Goal: Task Accomplishment & Management: Manage account settings

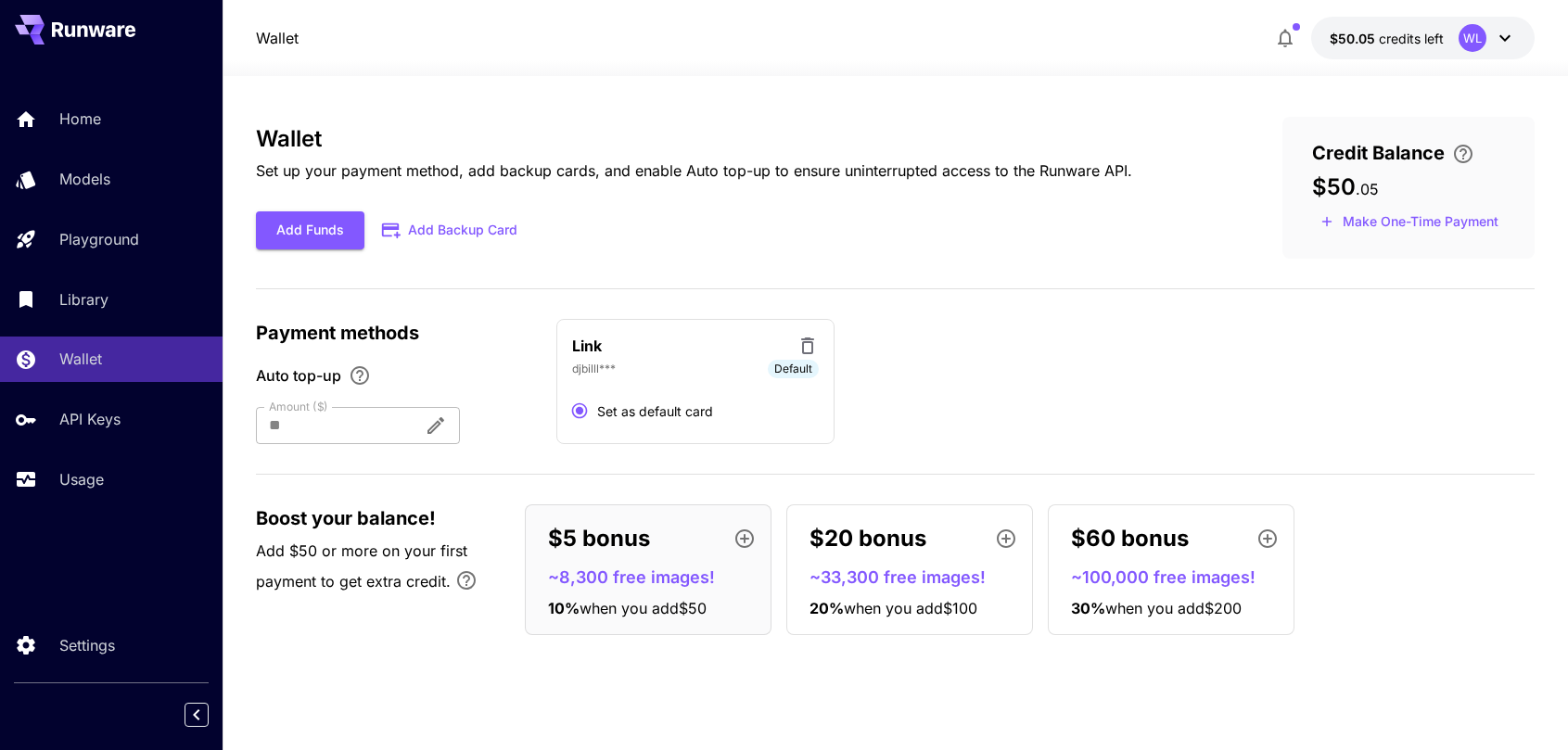
click at [1125, 21] on div "Wallet $50.05 credits left WL" at bounding box center [895, 38] width 1278 height 43
click at [1354, 37] on span "$50.05" at bounding box center [1355, 38] width 49 height 16
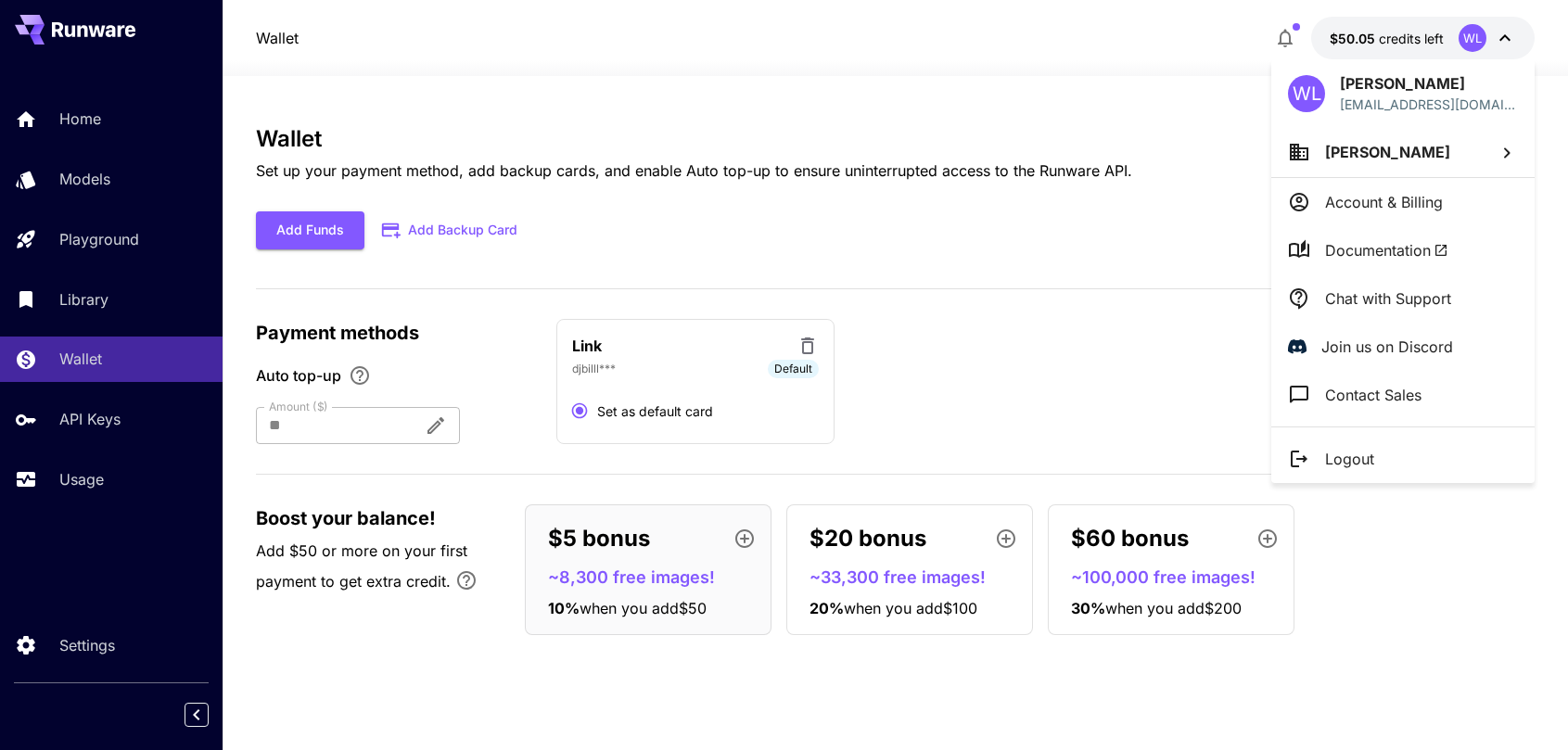
click at [1344, 197] on p "Account & Billing" at bounding box center [1384, 202] width 118 height 22
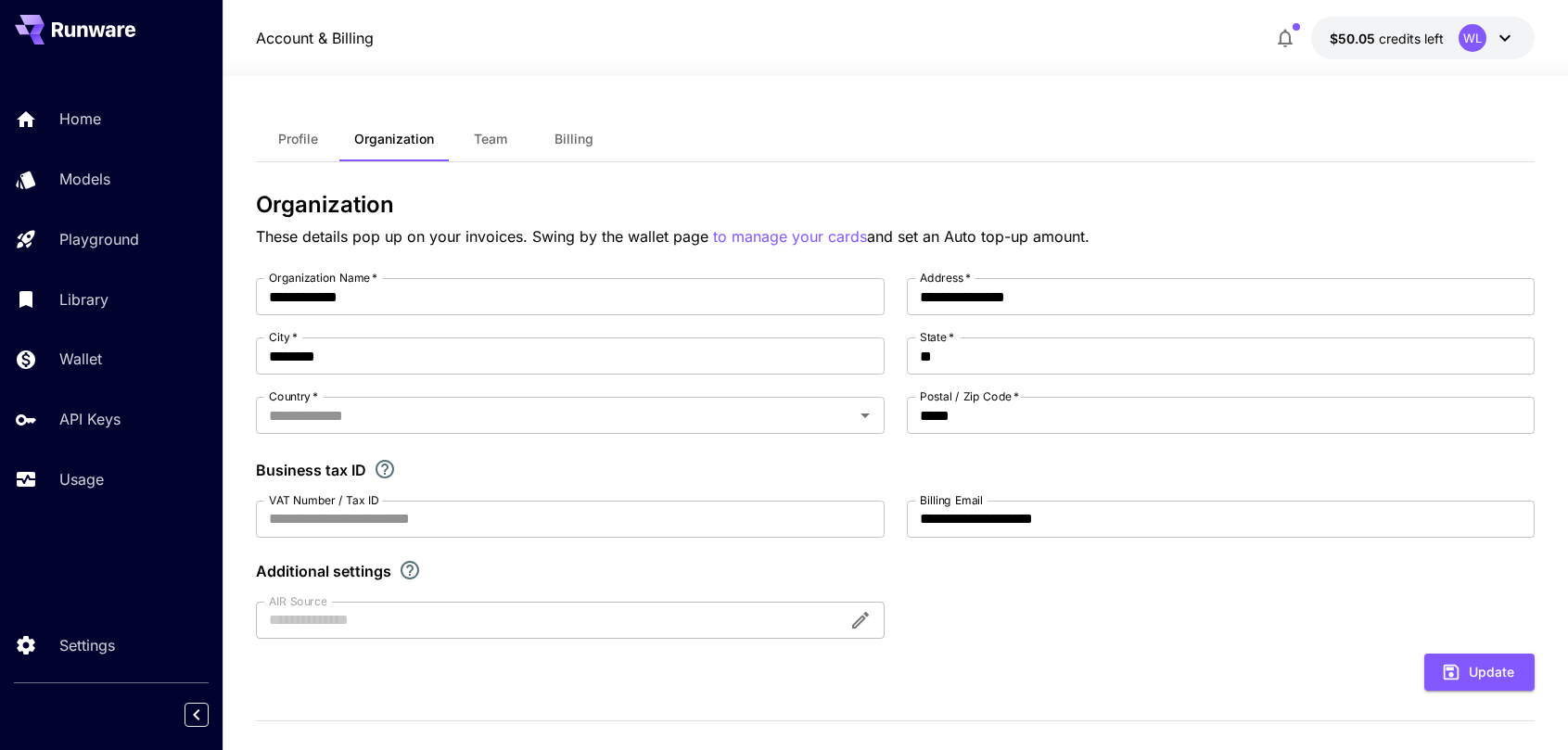
type input "**********"
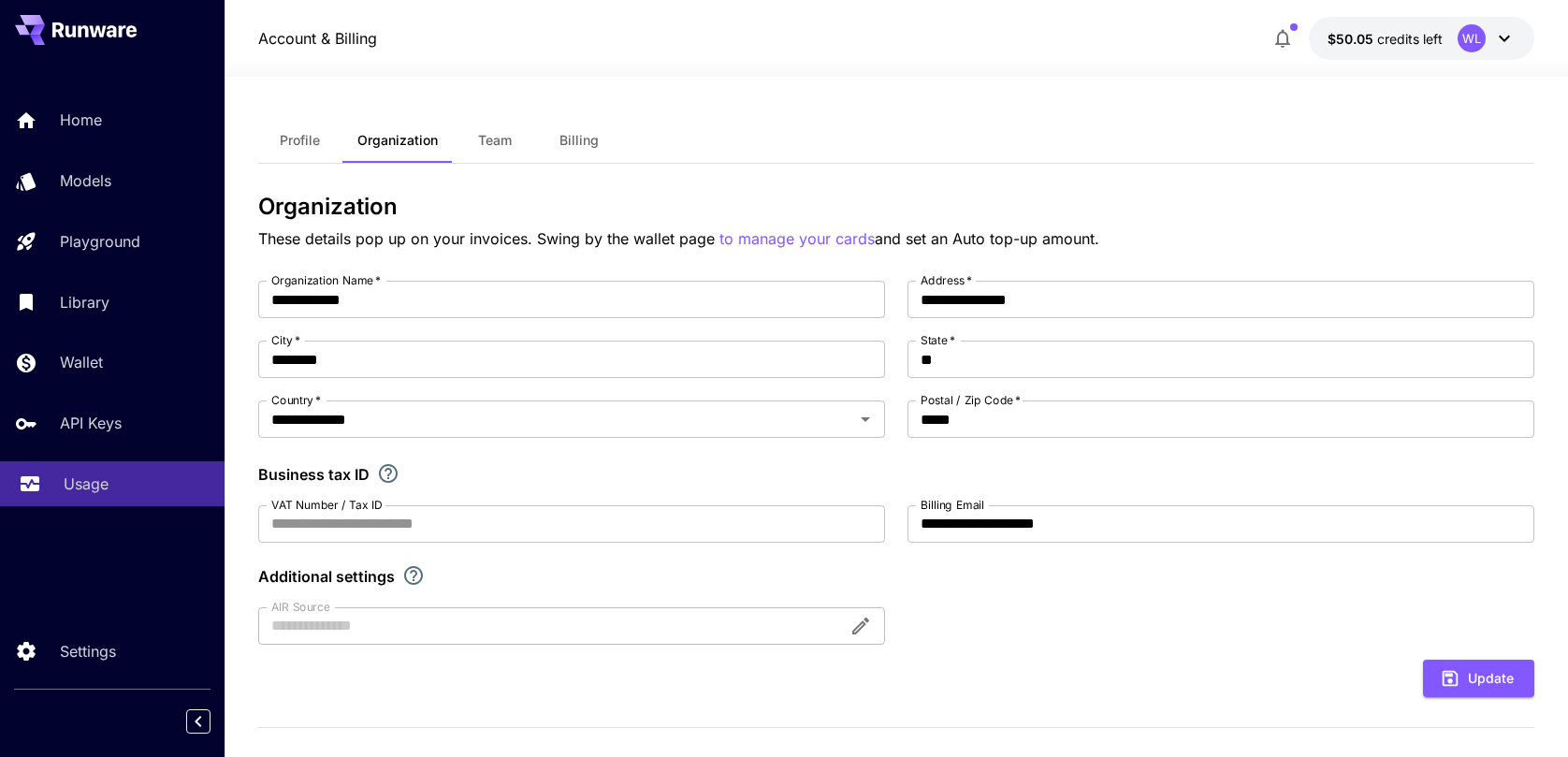
click at [56, 484] on link "Usage" at bounding box center [112, 484] width 224 height 46
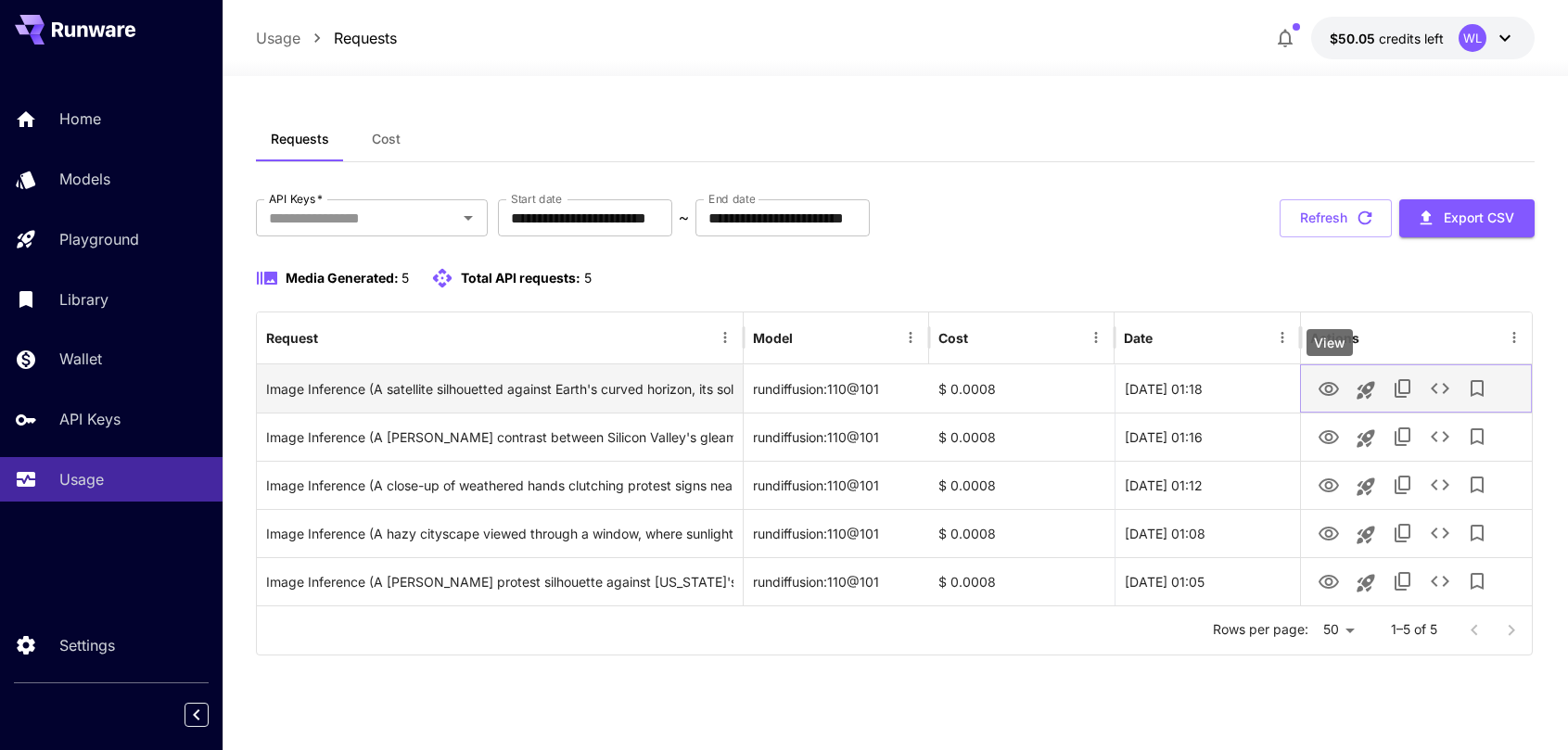
click at [1333, 393] on icon "View" at bounding box center [1328, 389] width 22 height 22
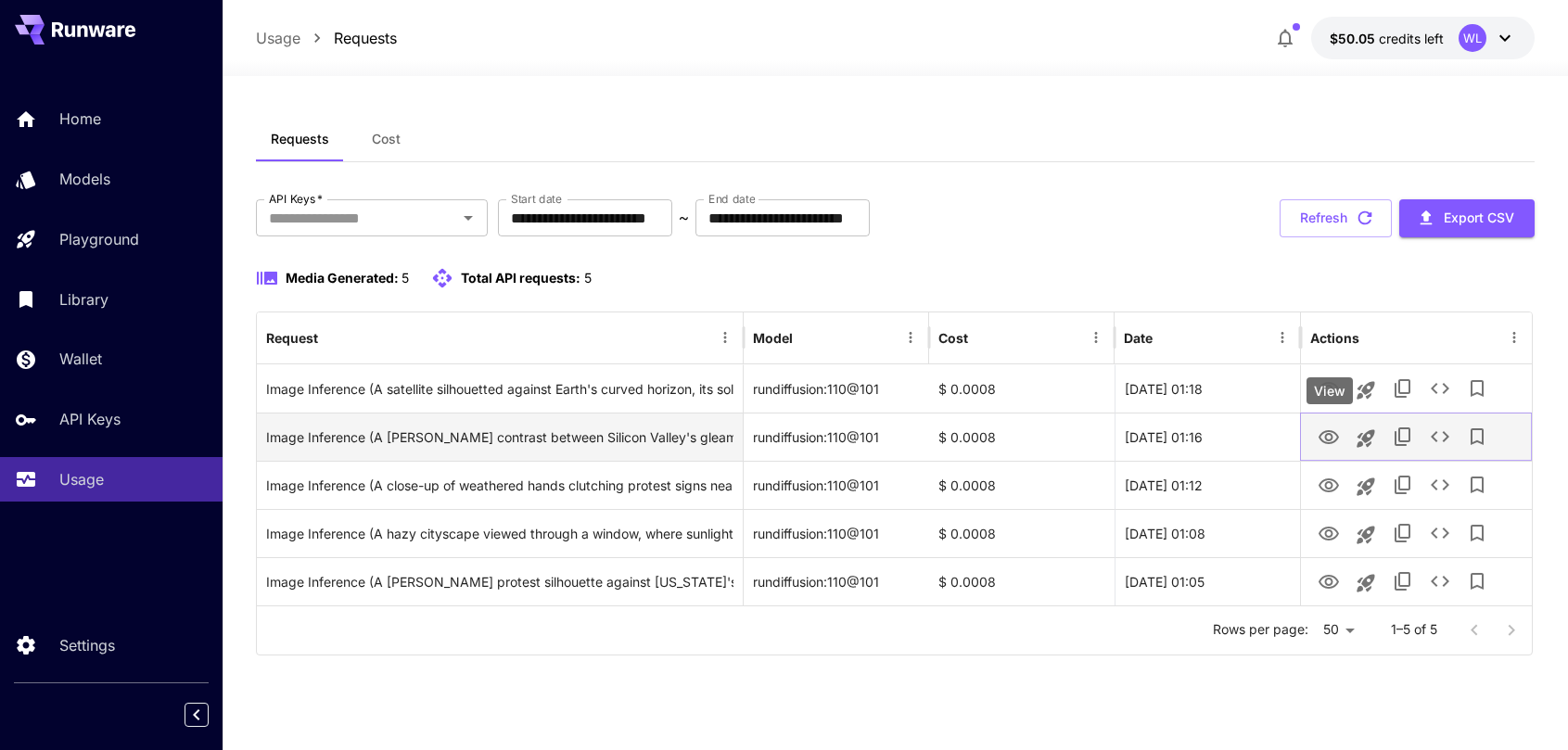
click at [1333, 435] on icon "View" at bounding box center [1328, 437] width 22 height 22
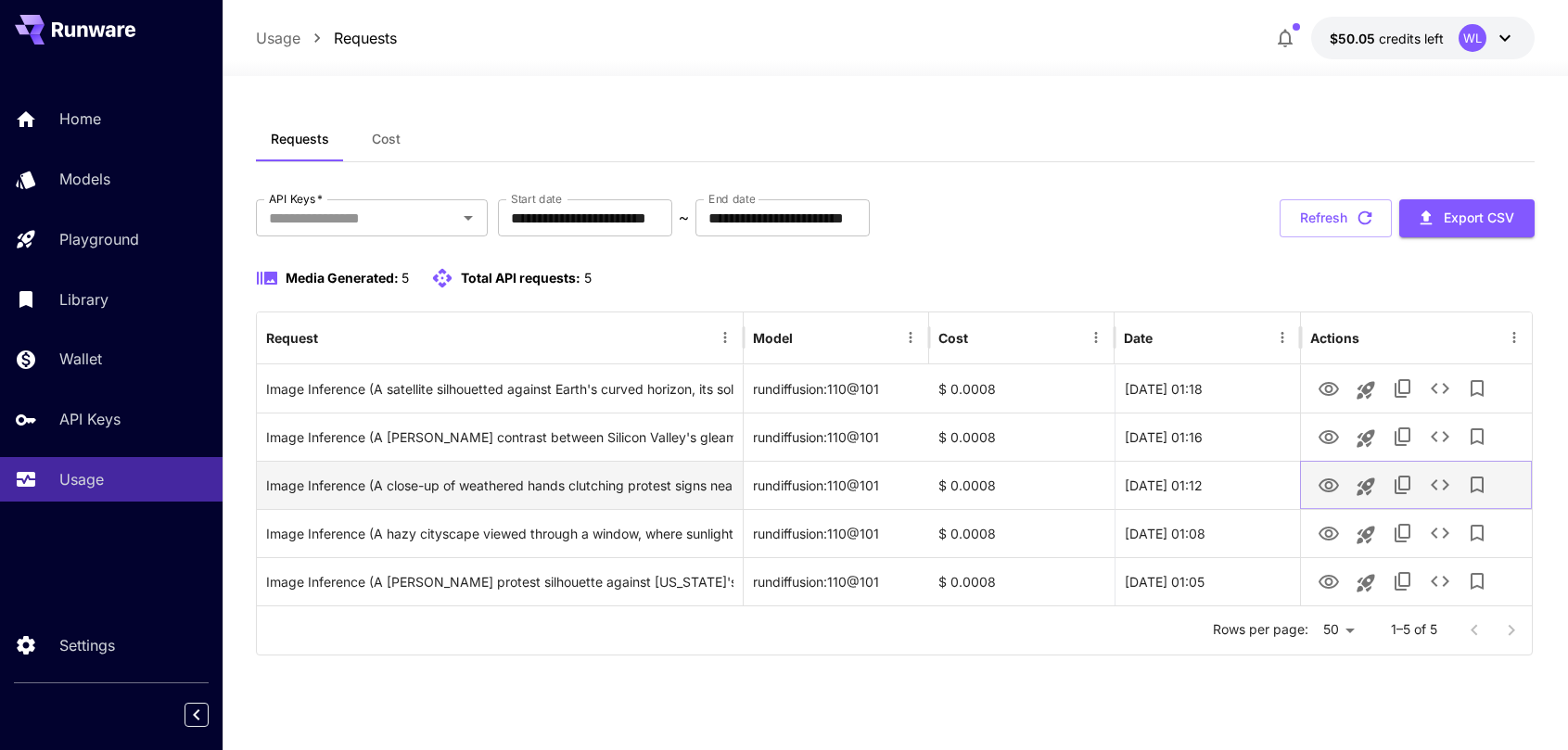
click at [1328, 481] on icon "View" at bounding box center [1328, 485] width 20 height 14
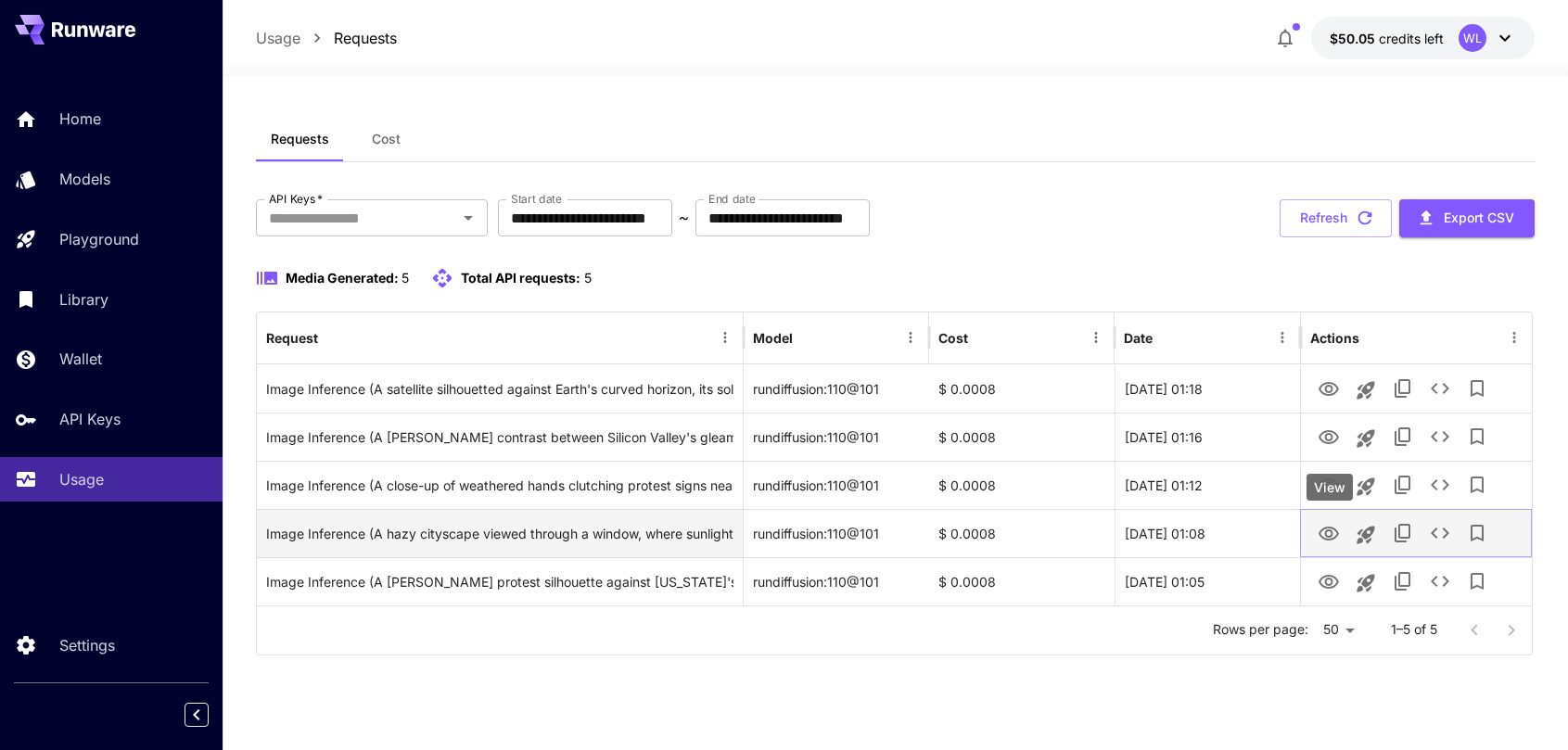
click at [1332, 532] on icon "View" at bounding box center [1328, 534] width 20 height 14
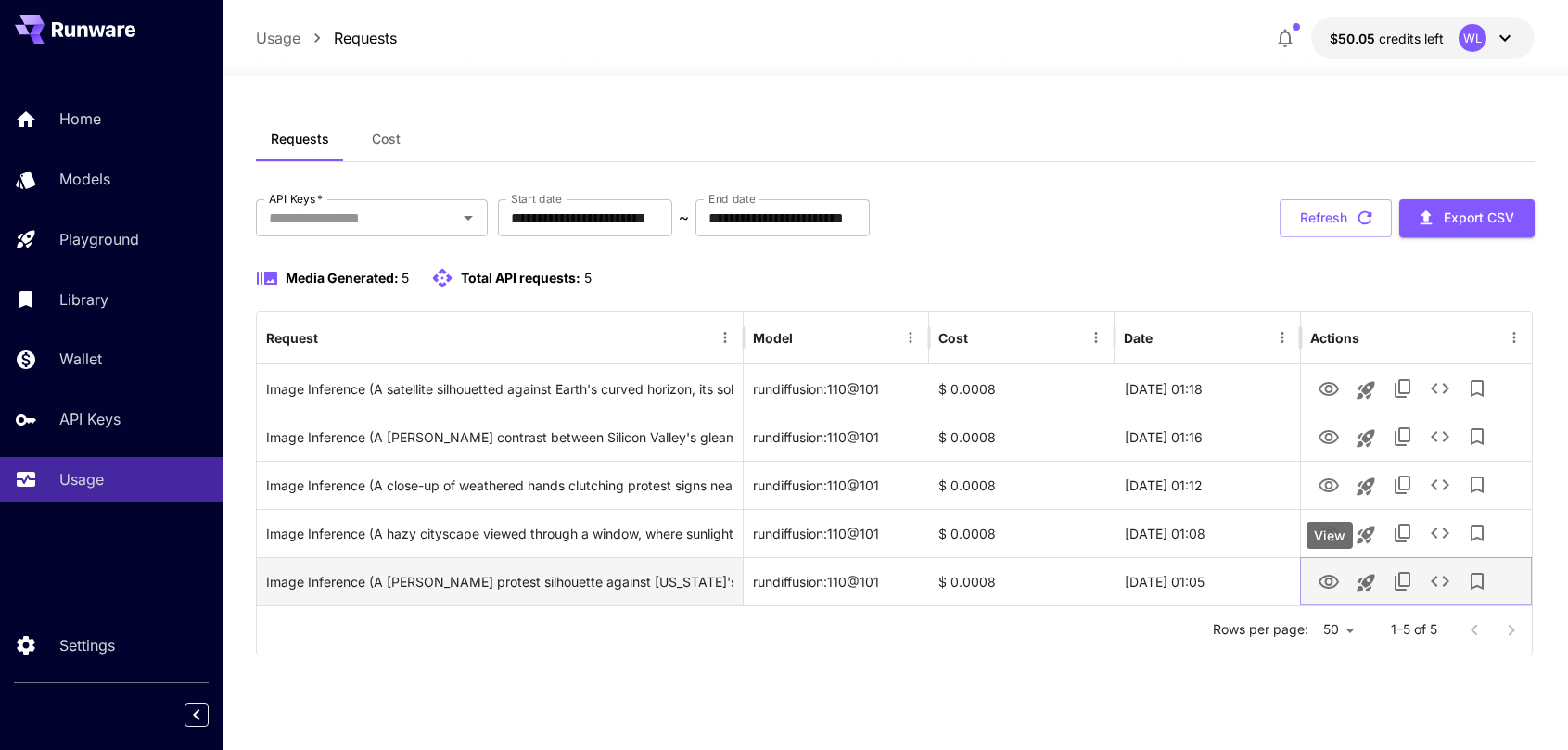
click at [1332, 582] on icon "View" at bounding box center [1328, 581] width 20 height 14
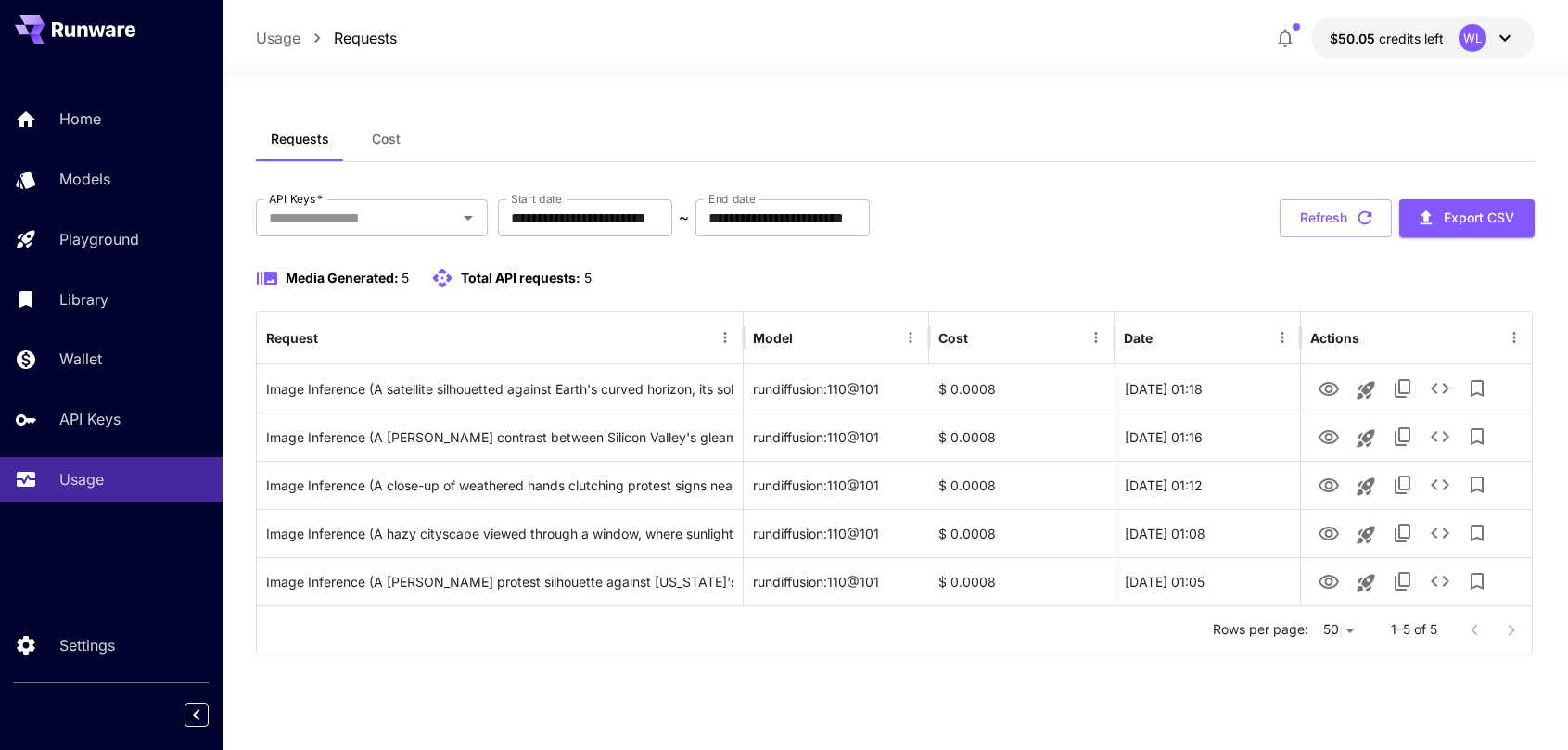
click at [1199, 281] on div "Media Generated: 5 Total API requests: 5" at bounding box center [895, 278] width 1278 height 22
